Goal: Task Accomplishment & Management: Manage account settings

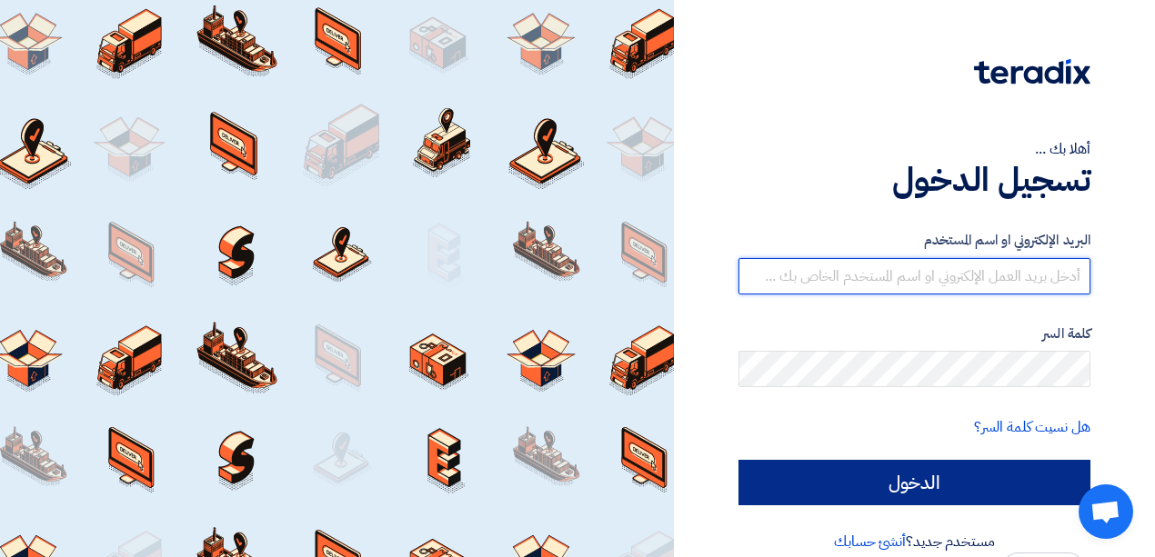
type input "elhegab@hotmail.com"
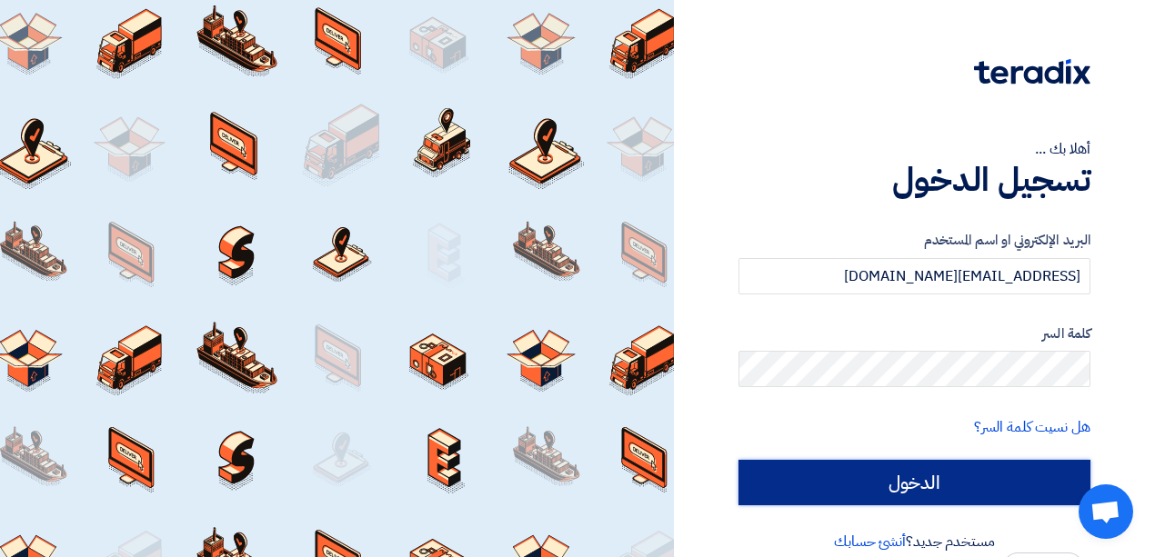
click at [914, 489] on input "الدخول" at bounding box center [914, 482] width 352 height 45
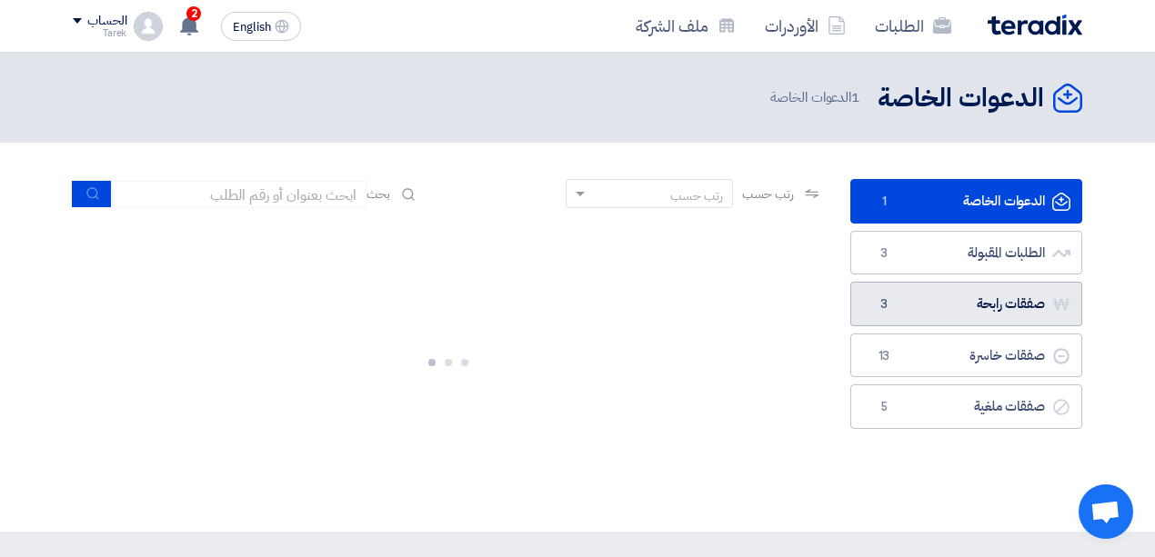
click at [966, 302] on link "صفقات رابحة صفقات رابحة 3" at bounding box center [966, 304] width 232 height 45
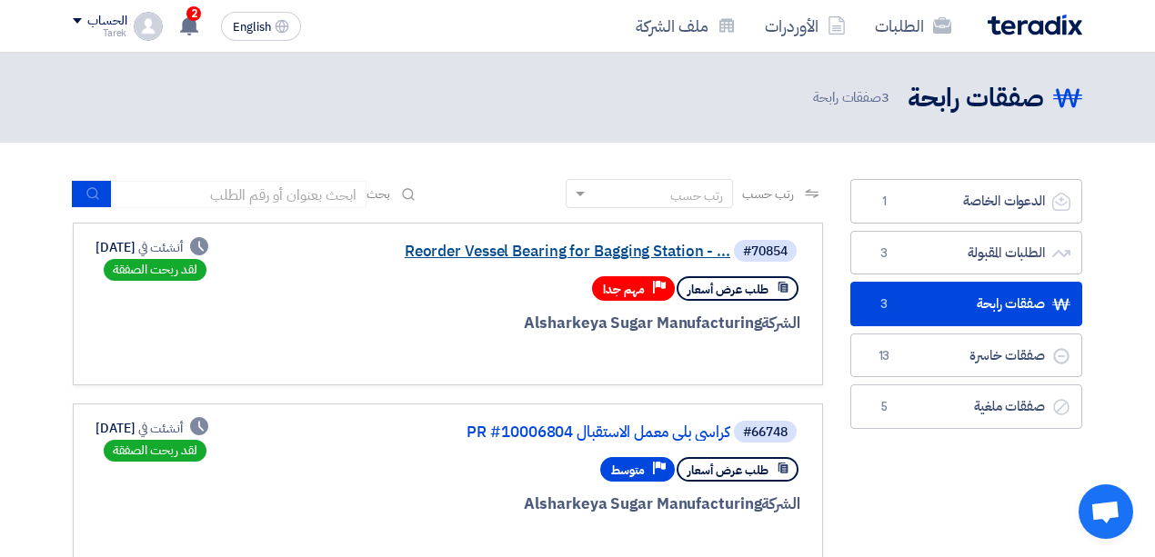
click at [518, 253] on link "Reorder Vessel Bearing for Bagging Station - ..." at bounding box center [548, 252] width 364 height 16
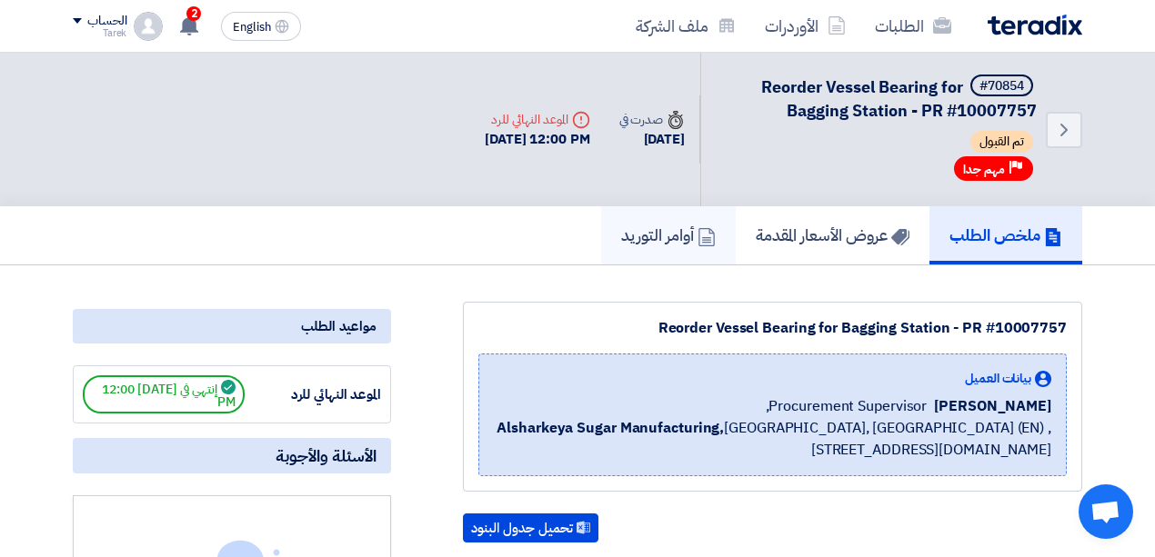
click at [655, 233] on h5 "أوامر التوريد" at bounding box center [668, 235] width 95 height 21
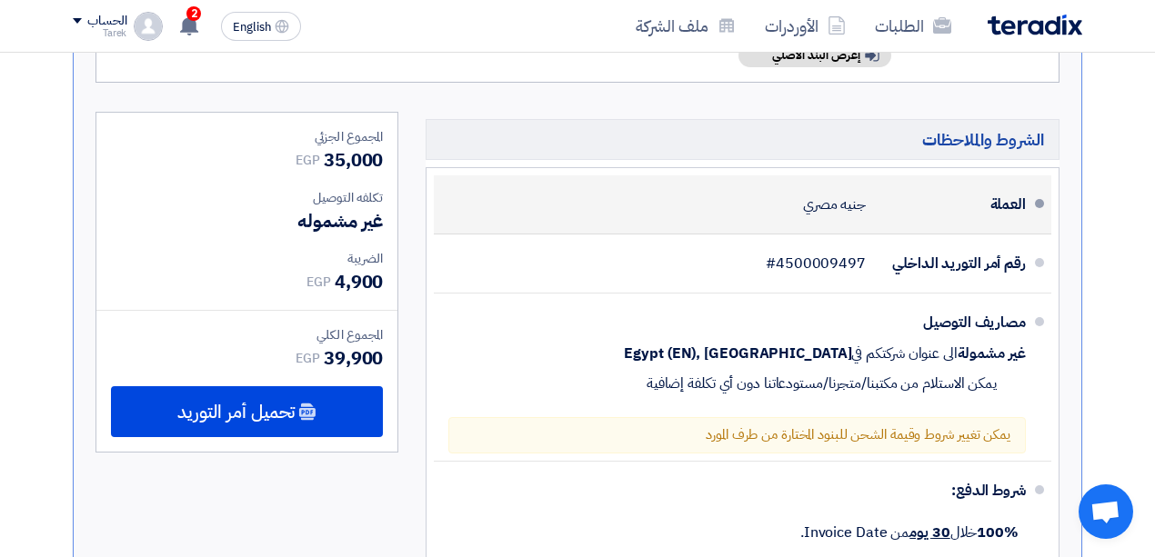
scroll to position [727, 0]
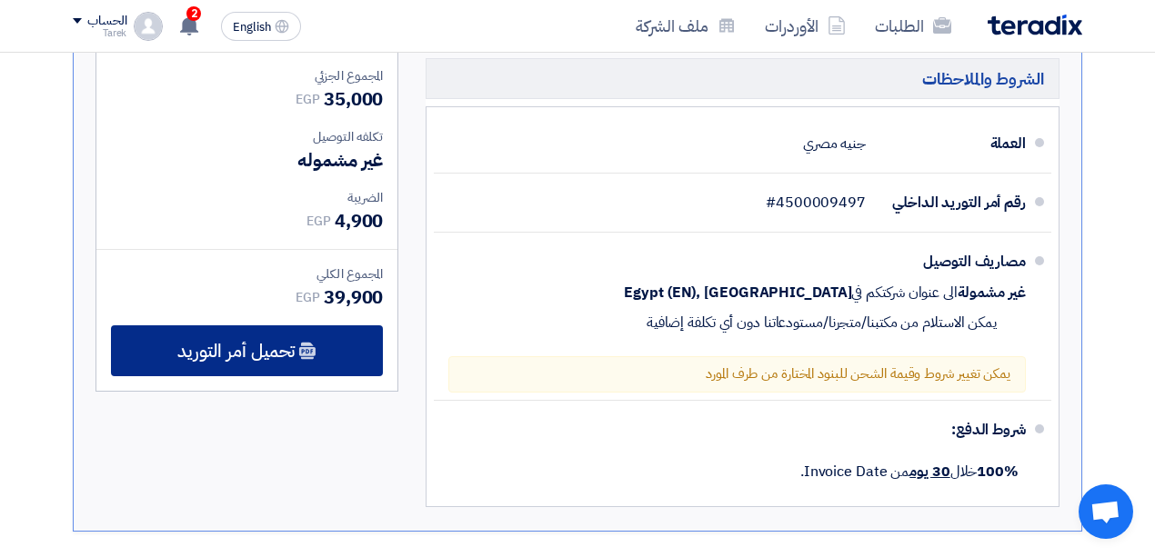
click at [285, 343] on span "تحميل أمر التوريد" at bounding box center [235, 351] width 117 height 16
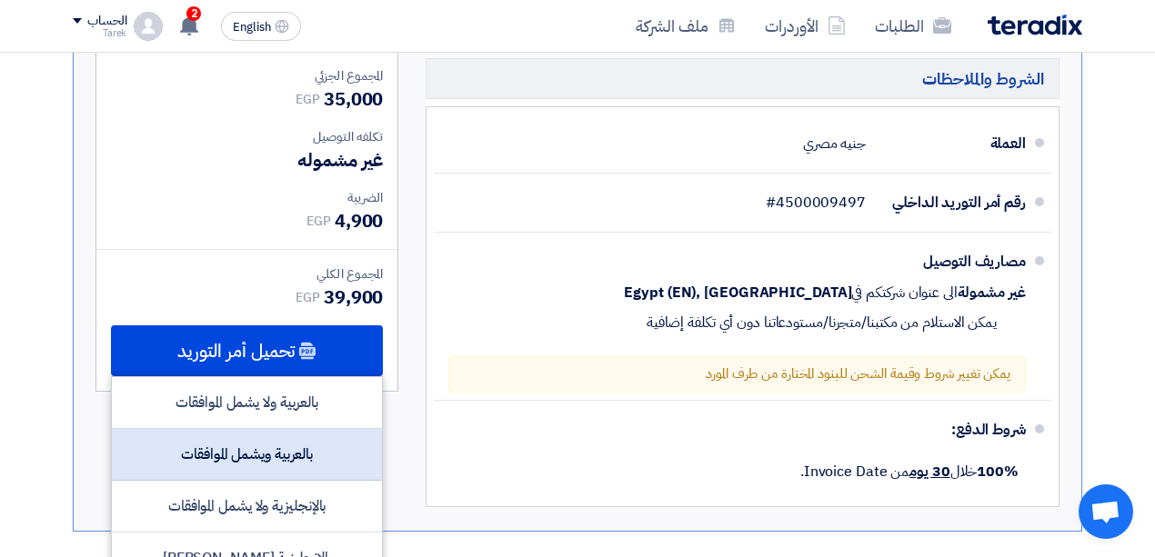
click at [320, 435] on div "بالعربية ويشمل الموافقات" at bounding box center [247, 455] width 270 height 52
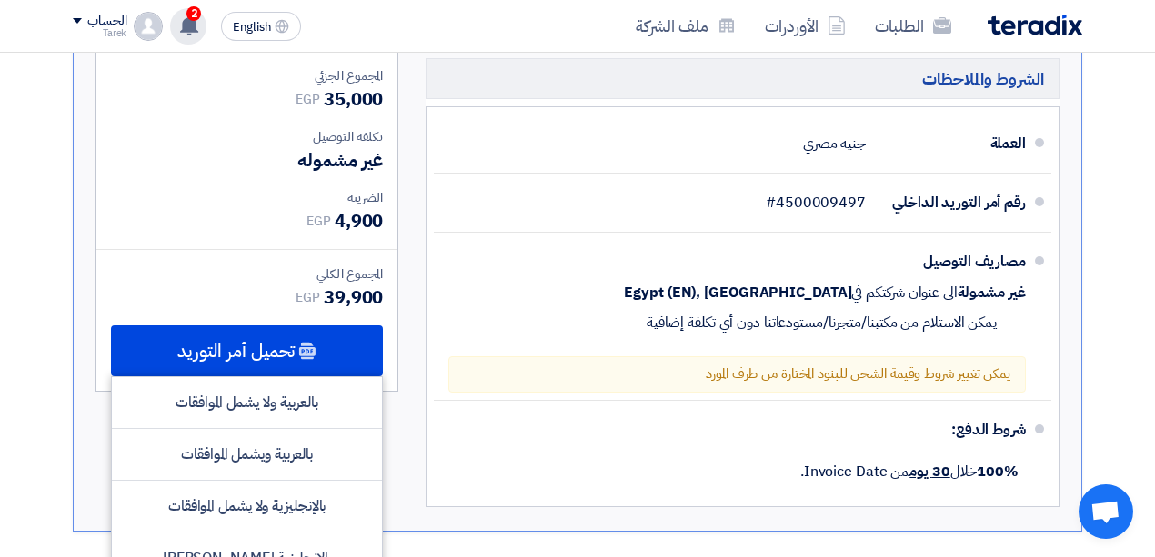
click at [188, 21] on use at bounding box center [189, 25] width 18 height 20
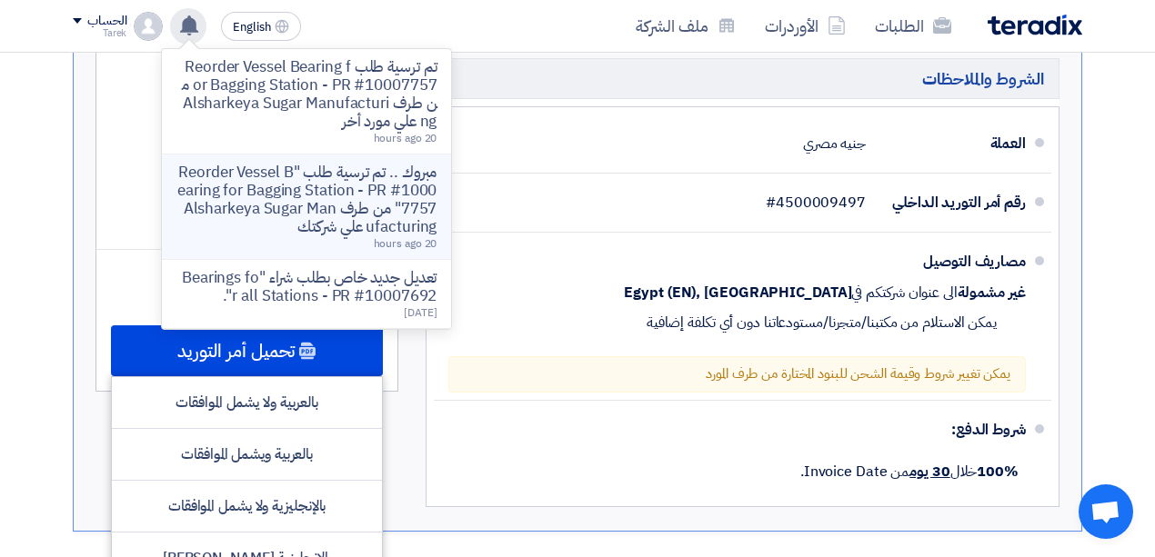
click at [321, 190] on p "مبروك .. تم ترسية طلب "Reorder Vessel Bearing for Bagging Station - PR #1000775…" at bounding box center [306, 200] width 260 height 73
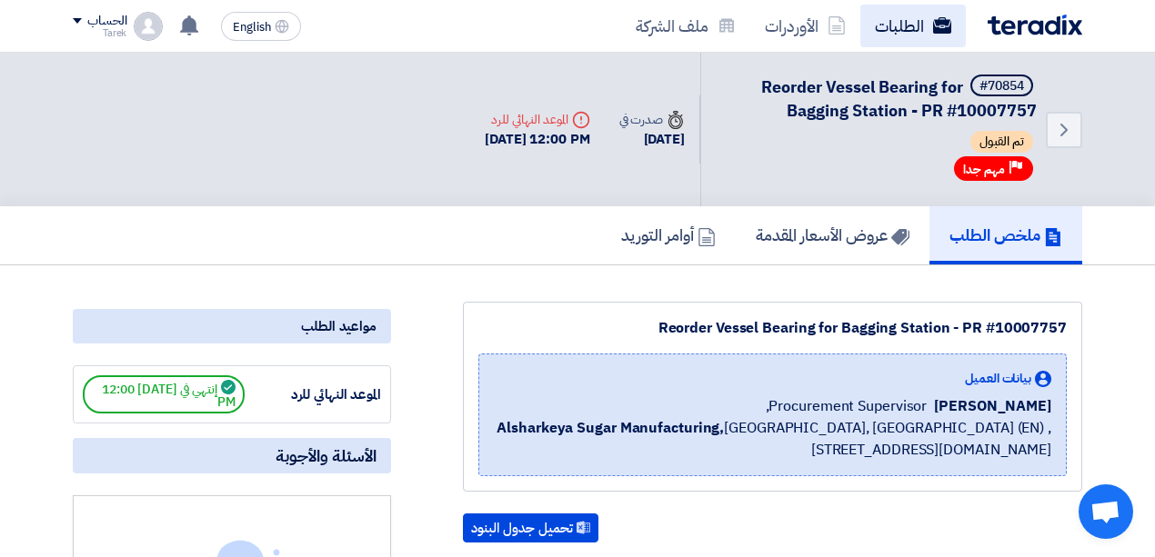
click at [887, 29] on link "الطلبات" at bounding box center [912, 26] width 105 height 43
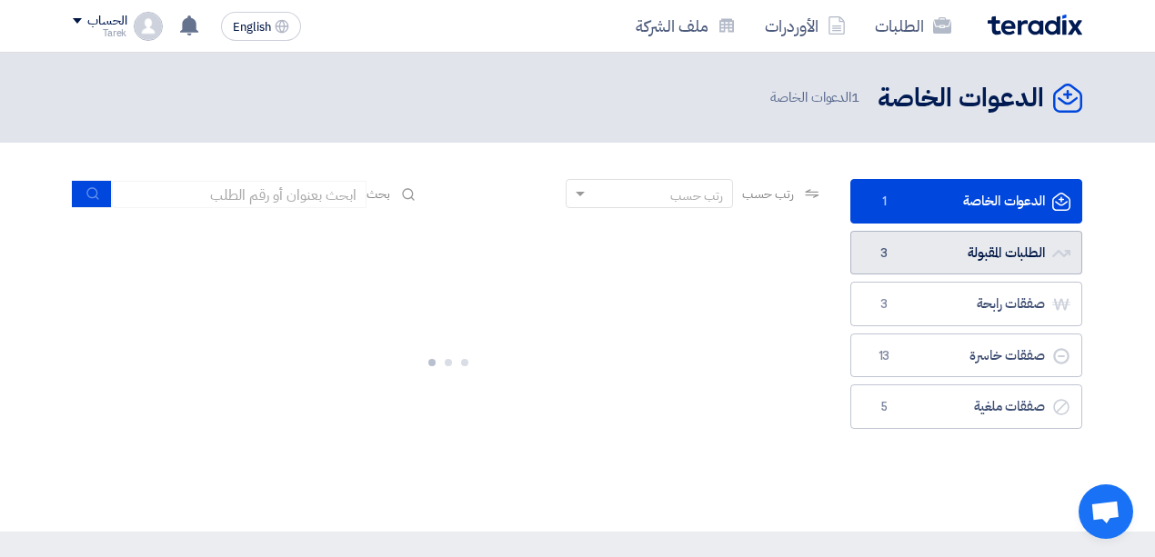
click at [918, 259] on link "الطلبات المقبولة الطلبات المقبولة 3" at bounding box center [966, 253] width 232 height 45
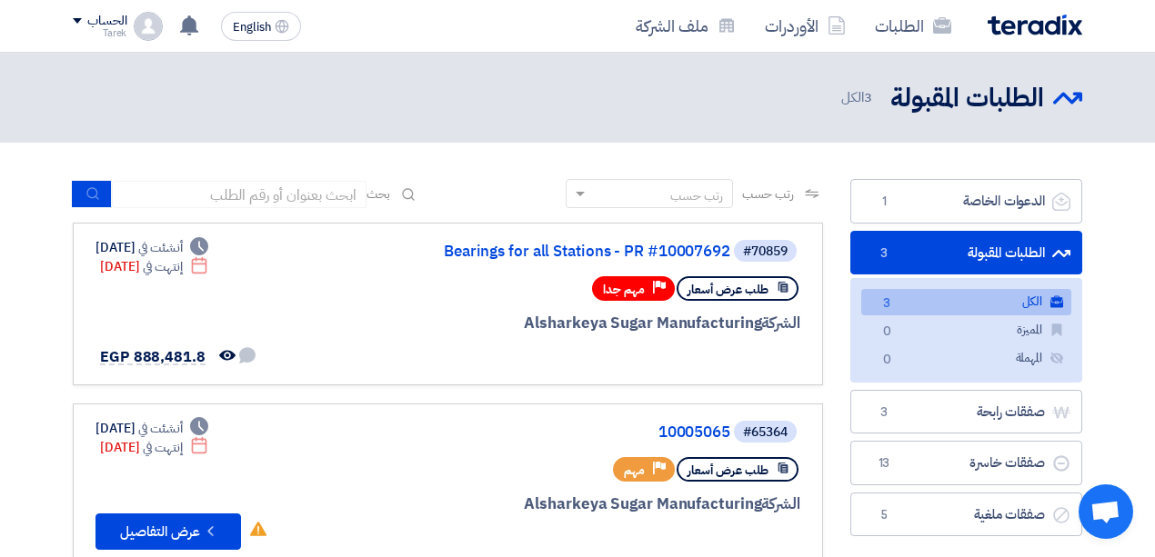
drag, startPoint x: 476, startPoint y: 107, endPoint x: 395, endPoint y: 96, distance: 82.5
click at [394, 99] on div "الطلبات المقبولة الطلبات المقبولة 3 الكل" at bounding box center [577, 97] width 1009 height 35
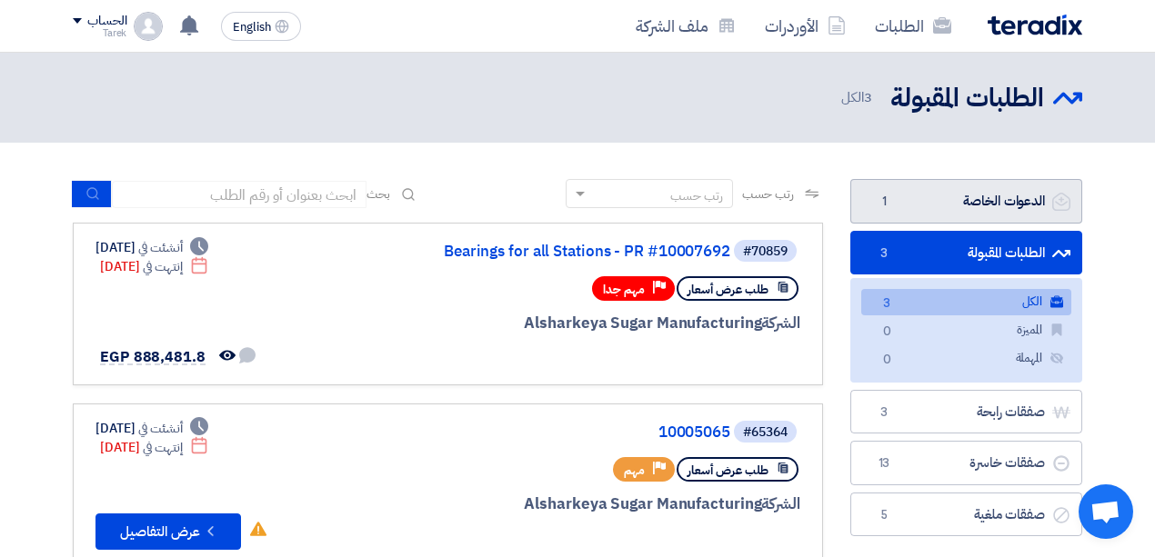
click at [926, 195] on link "الدعوات الخاصة الدعوات الخاصة 1" at bounding box center [966, 201] width 232 height 45
